Goal: Check status: Check status

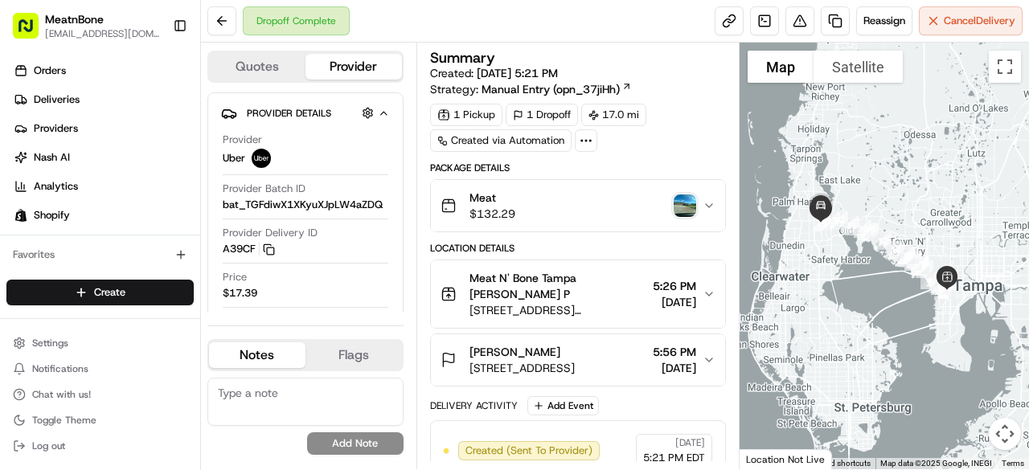
click at [563, 208] on div "Meat $132.29" at bounding box center [571, 206] width 262 height 32
click at [571, 210] on div "Meat $127.08" at bounding box center [571, 206] width 262 height 32
